Goal: Task Accomplishment & Management: Use online tool/utility

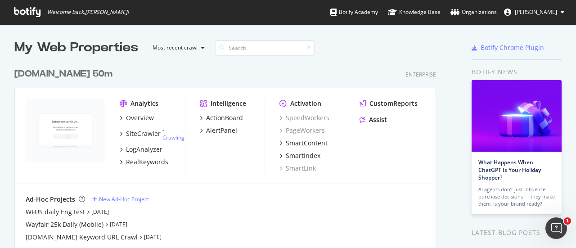
scroll to position [21, 0]
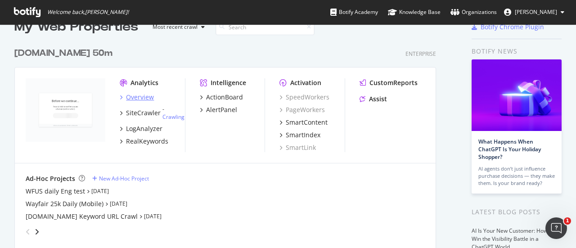
click at [140, 97] on div "Overview" at bounding box center [140, 97] width 28 height 9
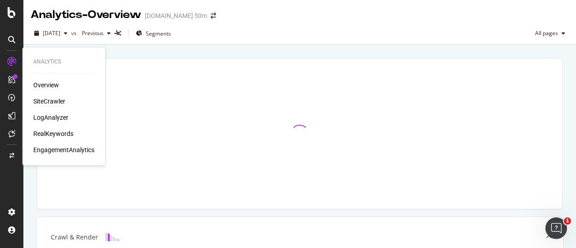
click at [52, 101] on div "SiteCrawler" at bounding box center [49, 101] width 32 height 9
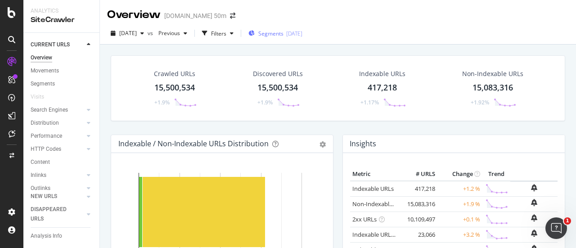
click at [280, 32] on span "Segments" at bounding box center [270, 34] width 25 height 8
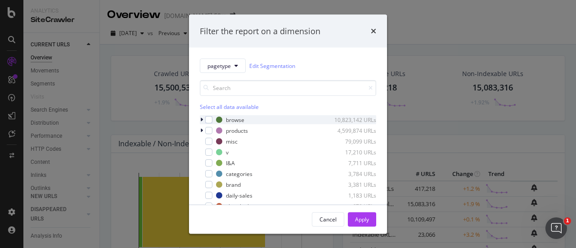
click at [203, 120] on icon "modal" at bounding box center [201, 119] width 3 height 5
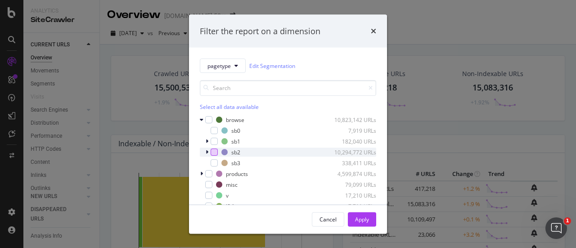
click at [215, 151] on div "modal" at bounding box center [214, 152] width 7 height 7
click at [365, 221] on div "Apply" at bounding box center [362, 219] width 14 height 8
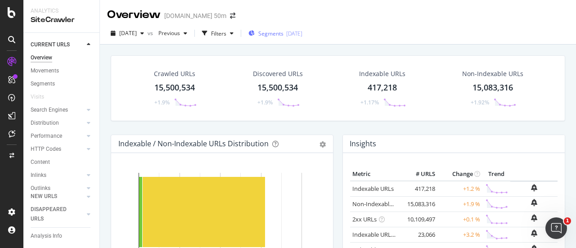
click at [303, 36] on div "Segments [DATE]" at bounding box center [276, 34] width 54 height 8
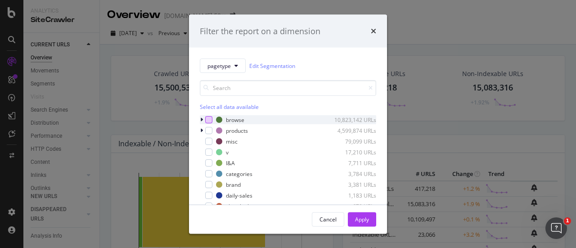
click at [210, 119] on div "modal" at bounding box center [208, 119] width 7 height 7
click at [357, 217] on div "Apply" at bounding box center [362, 219] width 14 height 8
